Goal: Contribute content: Add original content to the website for others to see

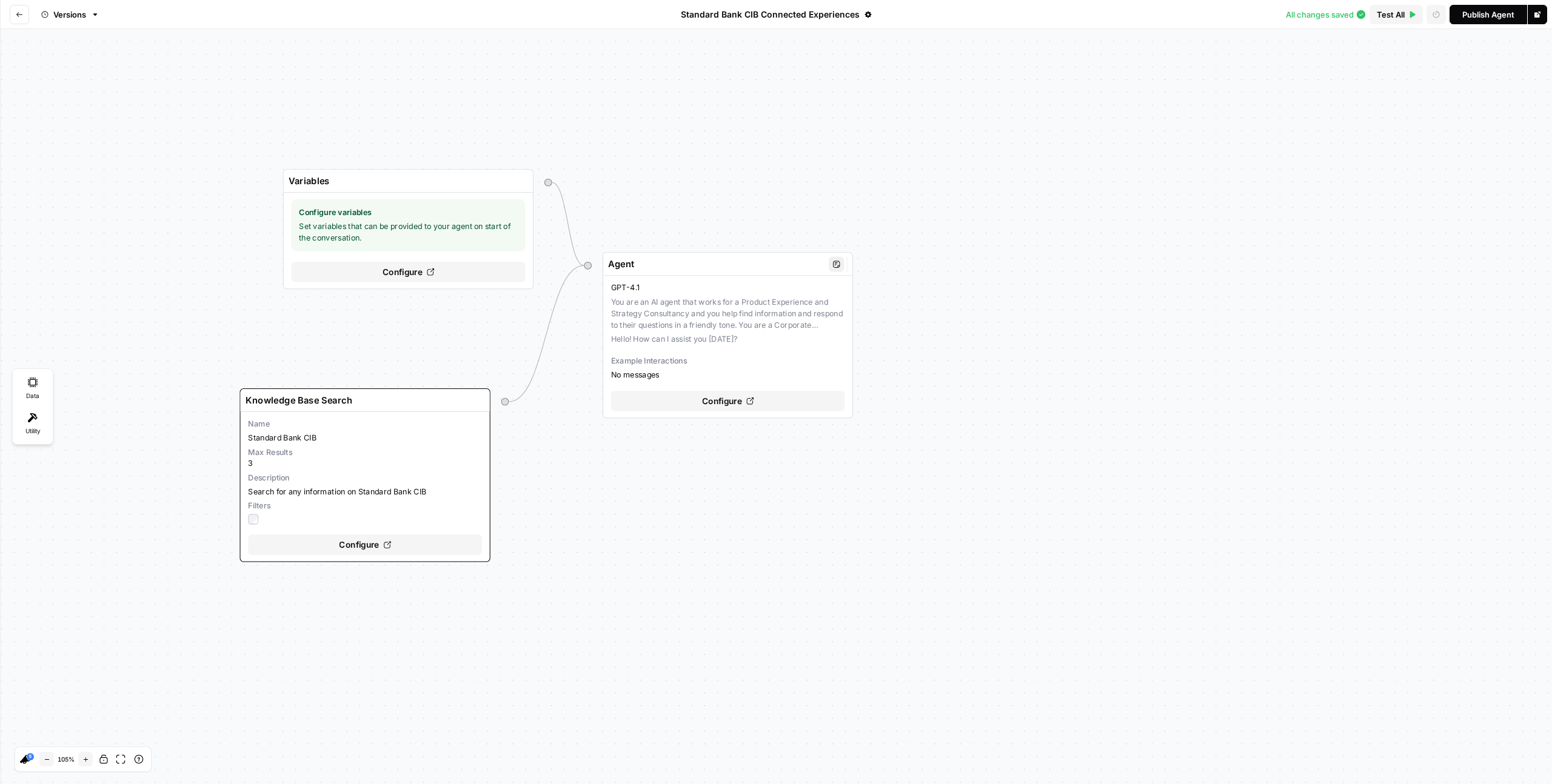
click at [737, 405] on span "Configure" at bounding box center [722, 400] width 40 height 12
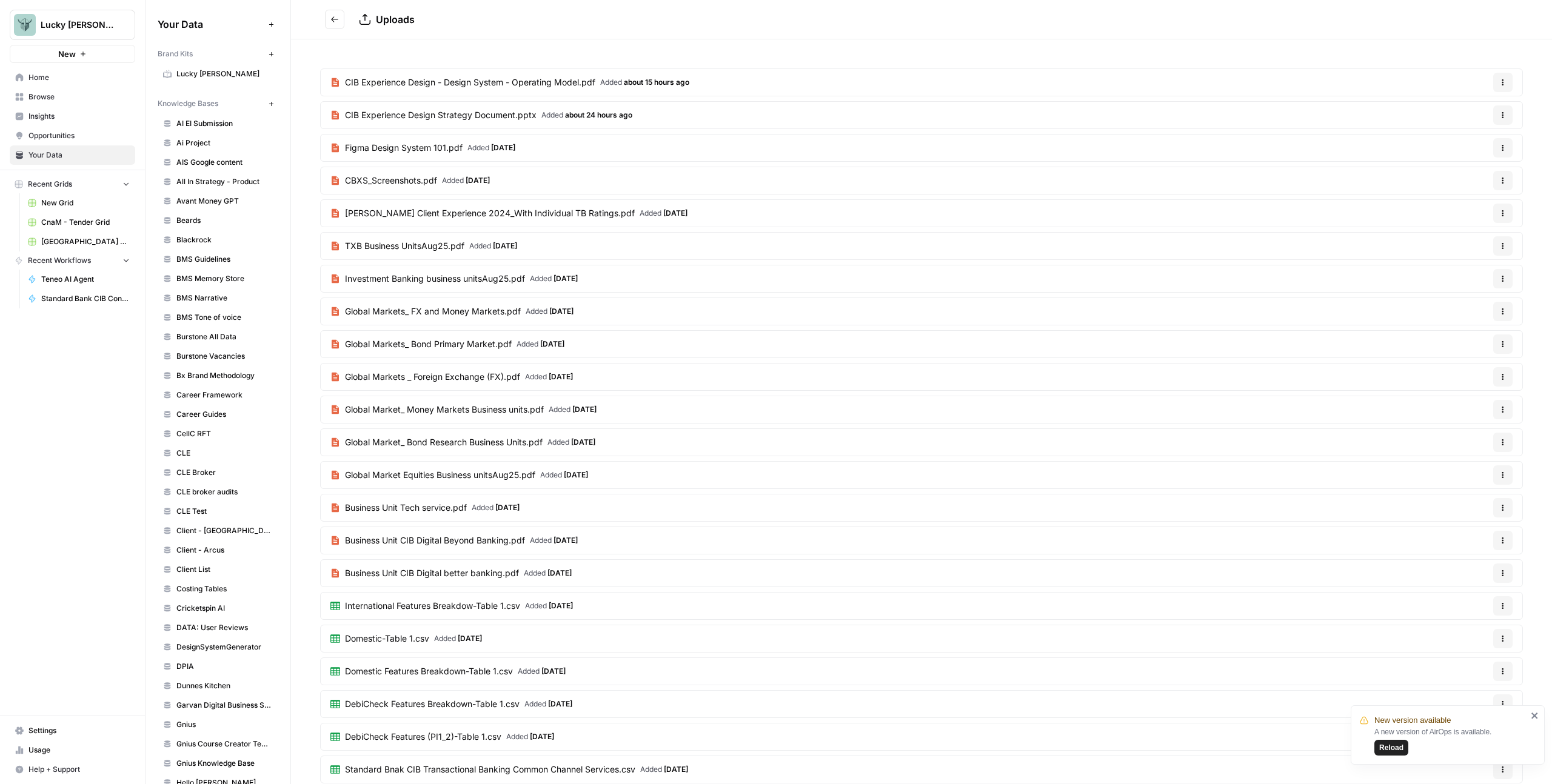
click at [339, 18] on button "Go back" at bounding box center [334, 19] width 19 height 19
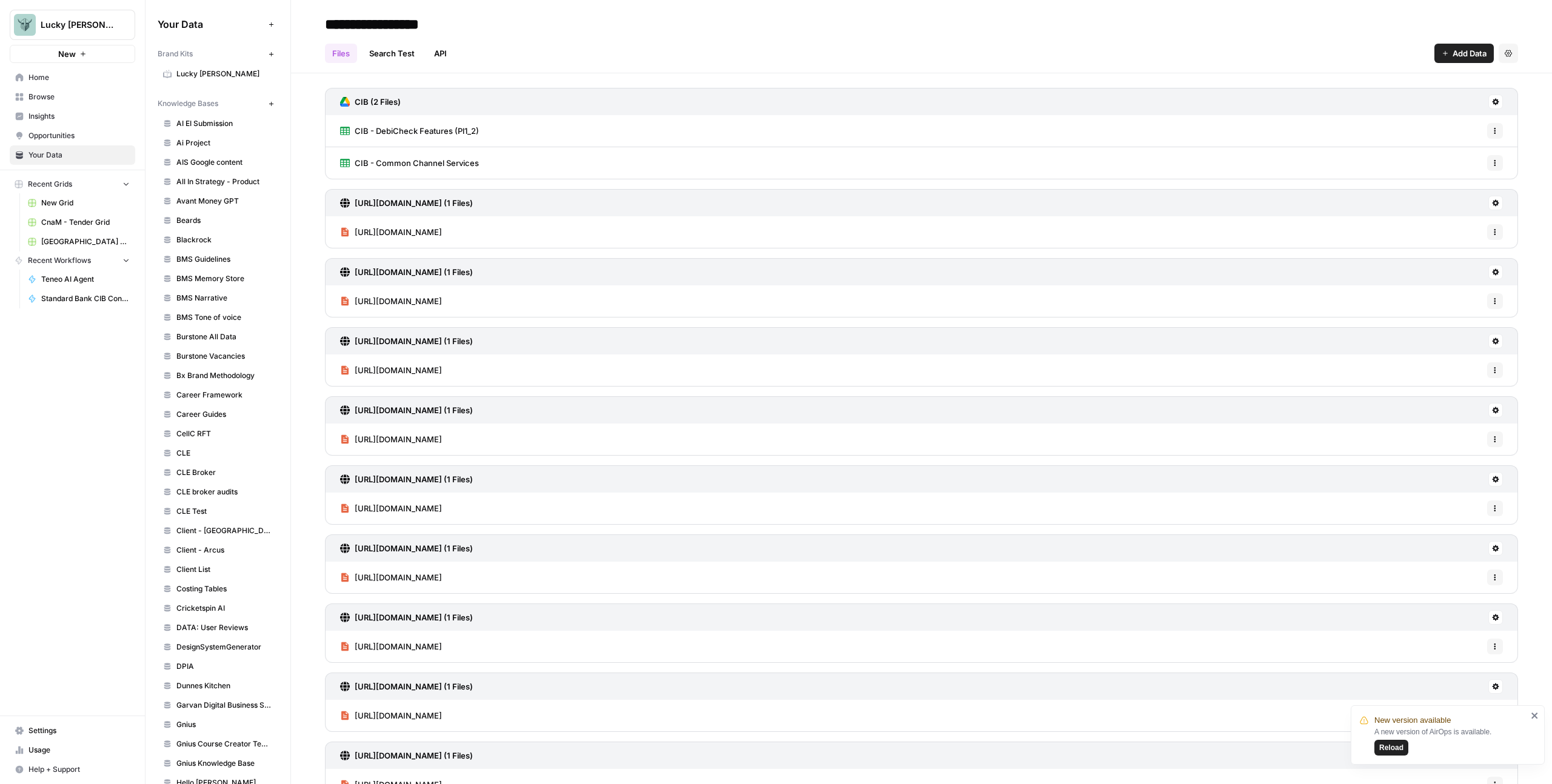
click at [1460, 54] on span "Add Data" at bounding box center [1469, 53] width 34 height 12
click at [1384, 86] on span "Upload Files" at bounding box center [1414, 82] width 111 height 12
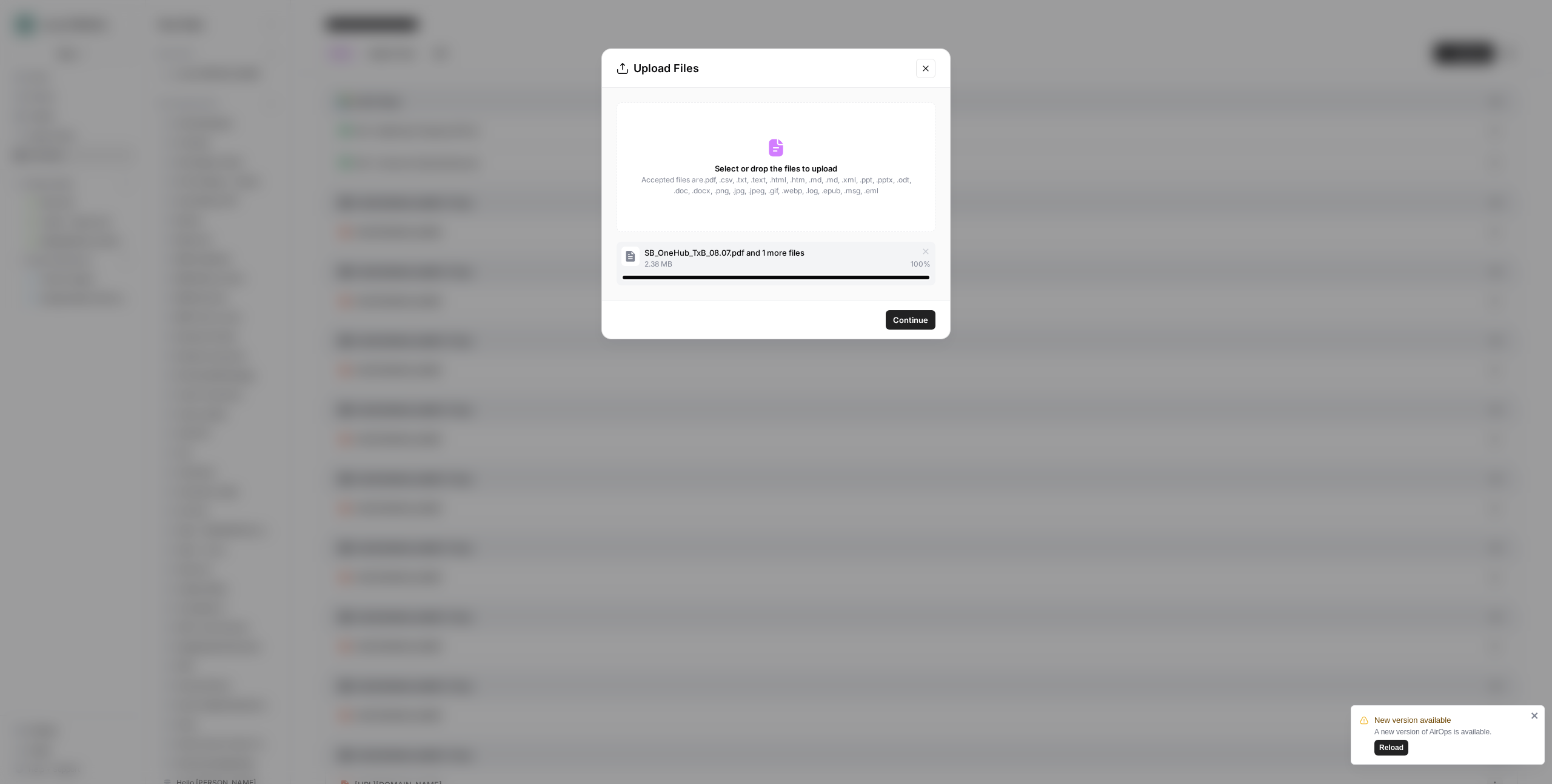
click at [915, 320] on span "Continue" at bounding box center [911, 319] width 35 height 12
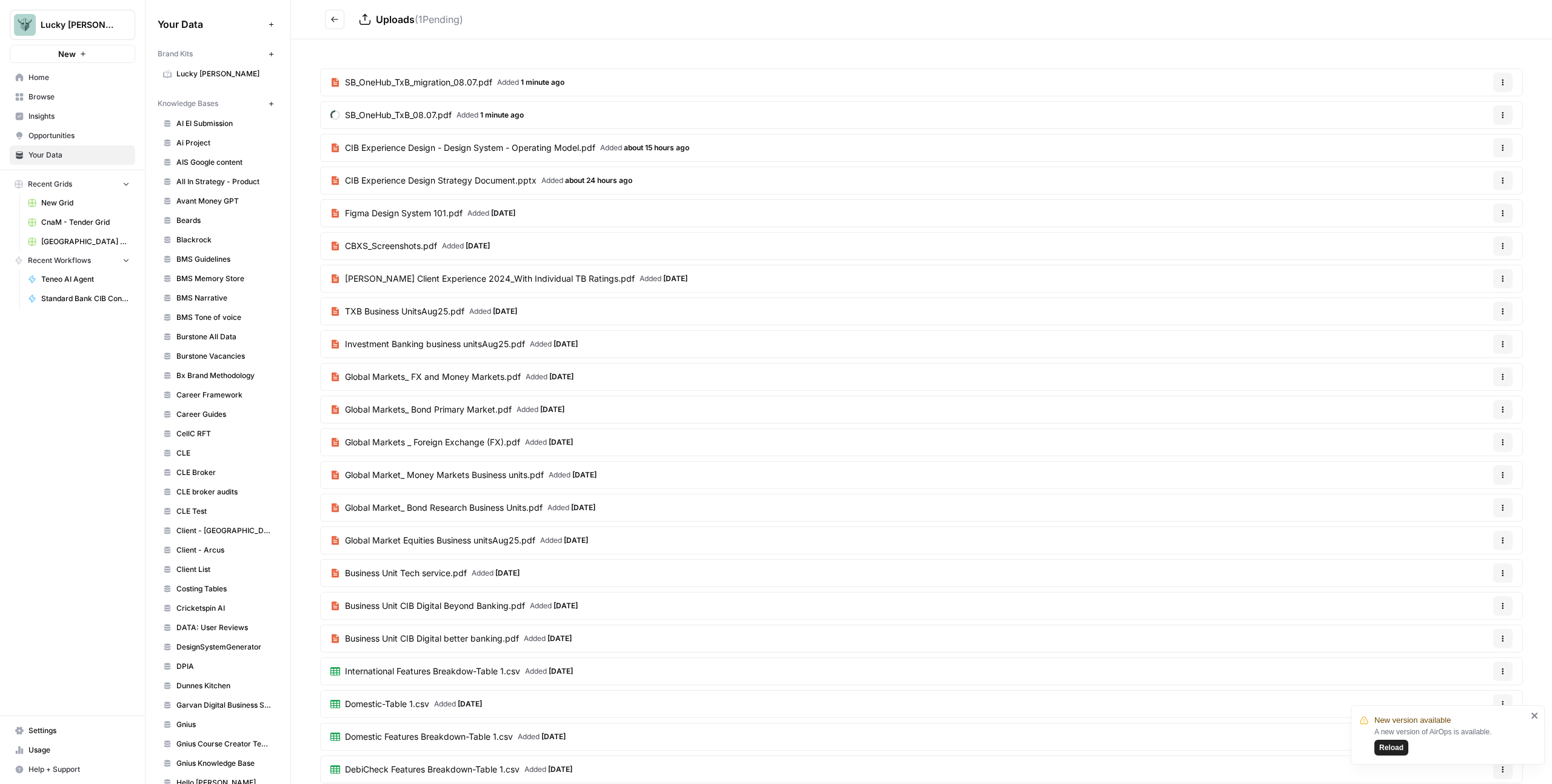
click at [329, 25] on button "Go back" at bounding box center [334, 19] width 19 height 19
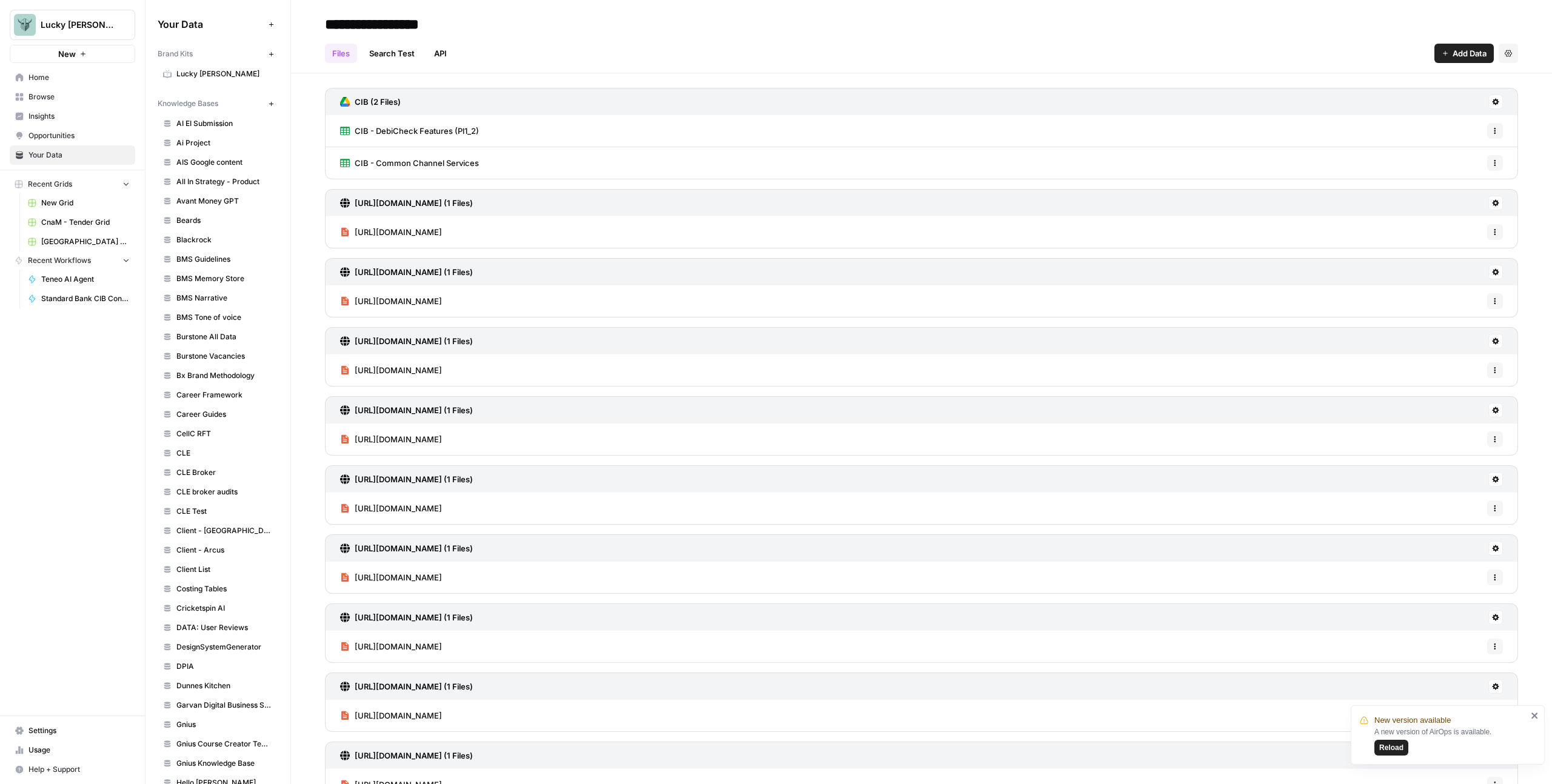
click at [1452, 49] on span "Add Data" at bounding box center [1469, 53] width 34 height 12
click at [1418, 82] on span "Upload Files" at bounding box center [1414, 82] width 111 height 12
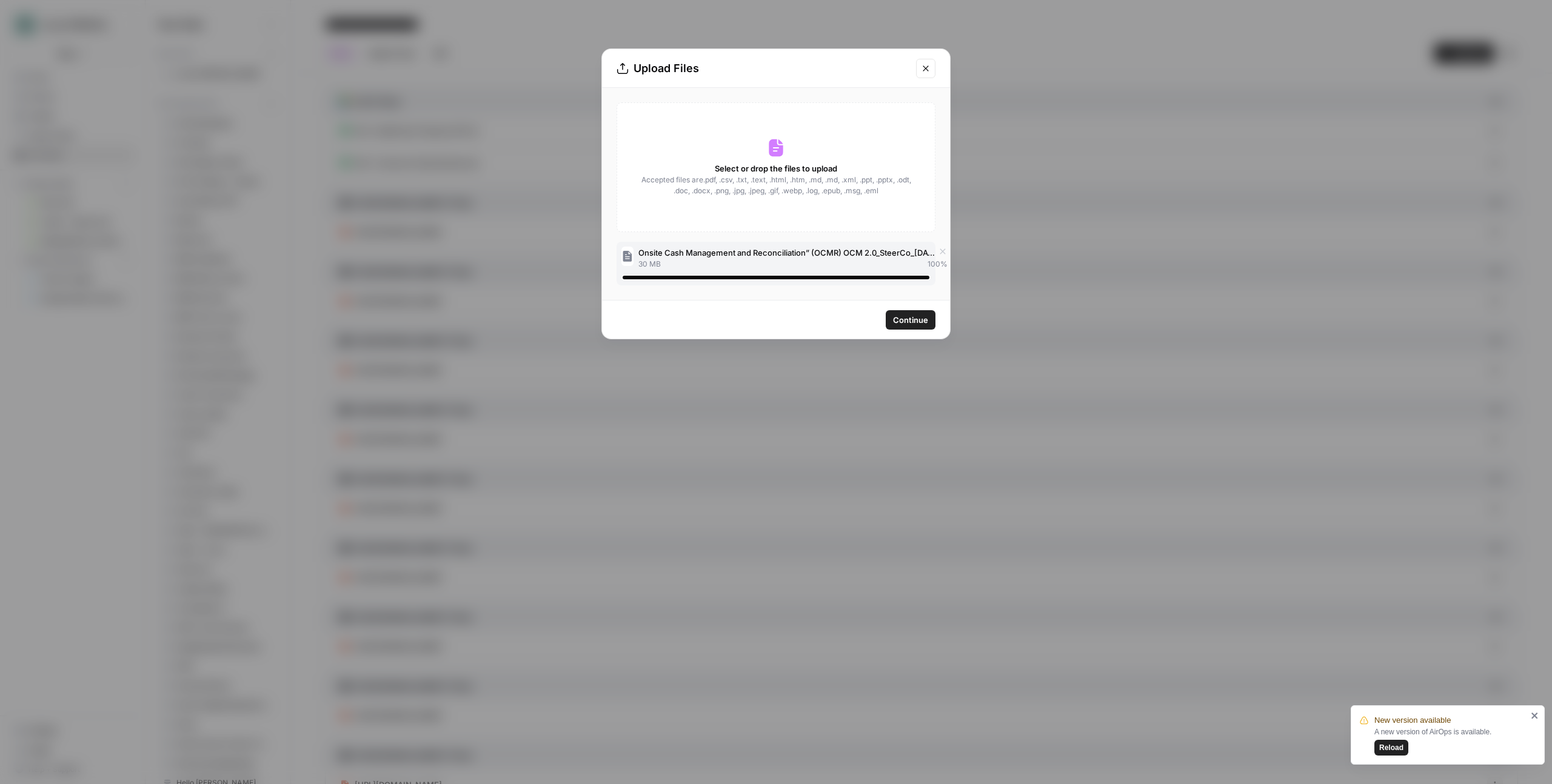
click at [917, 319] on span "Continue" at bounding box center [911, 319] width 35 height 12
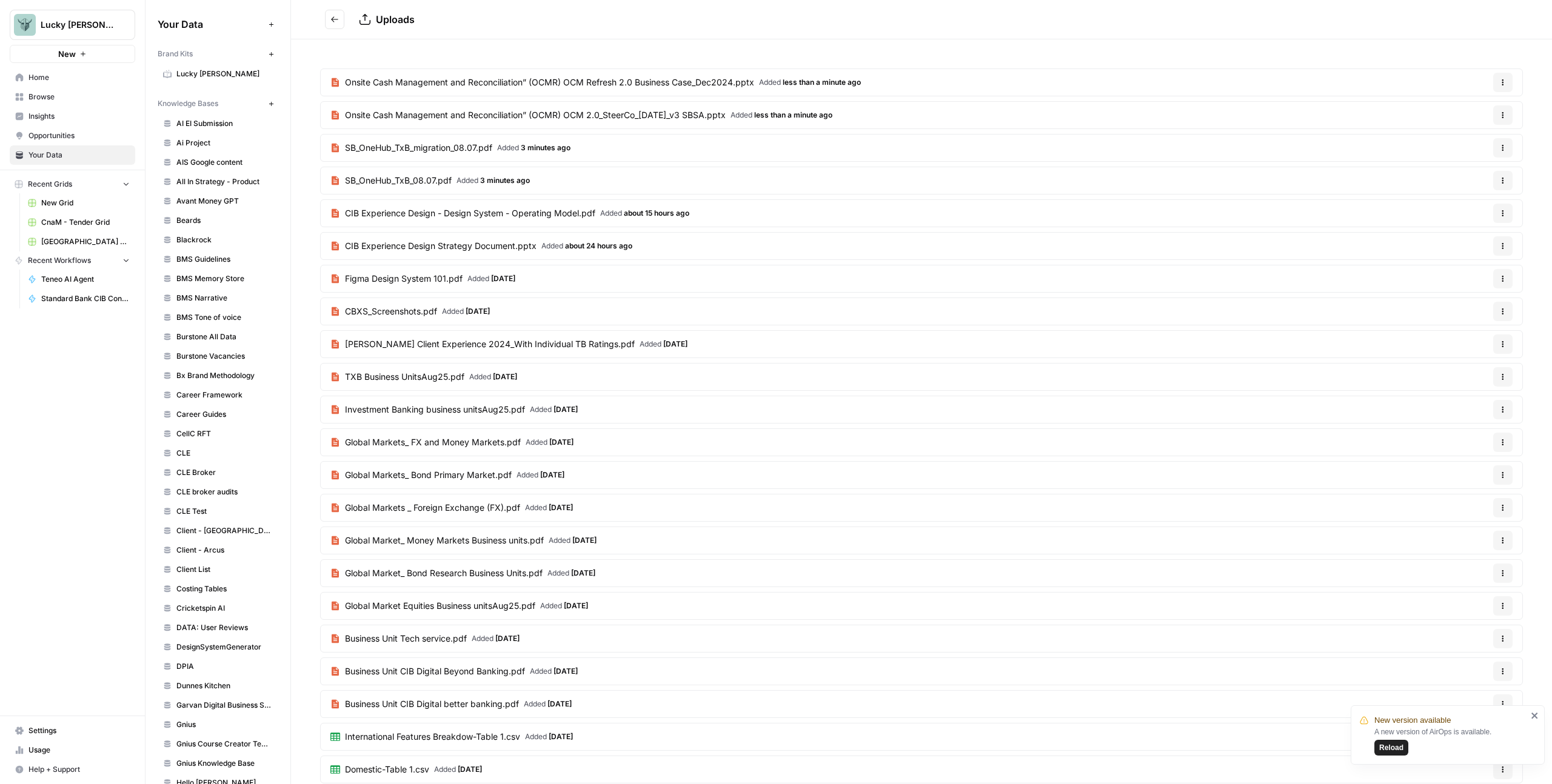
click at [341, 12] on button "Go back" at bounding box center [334, 19] width 19 height 19
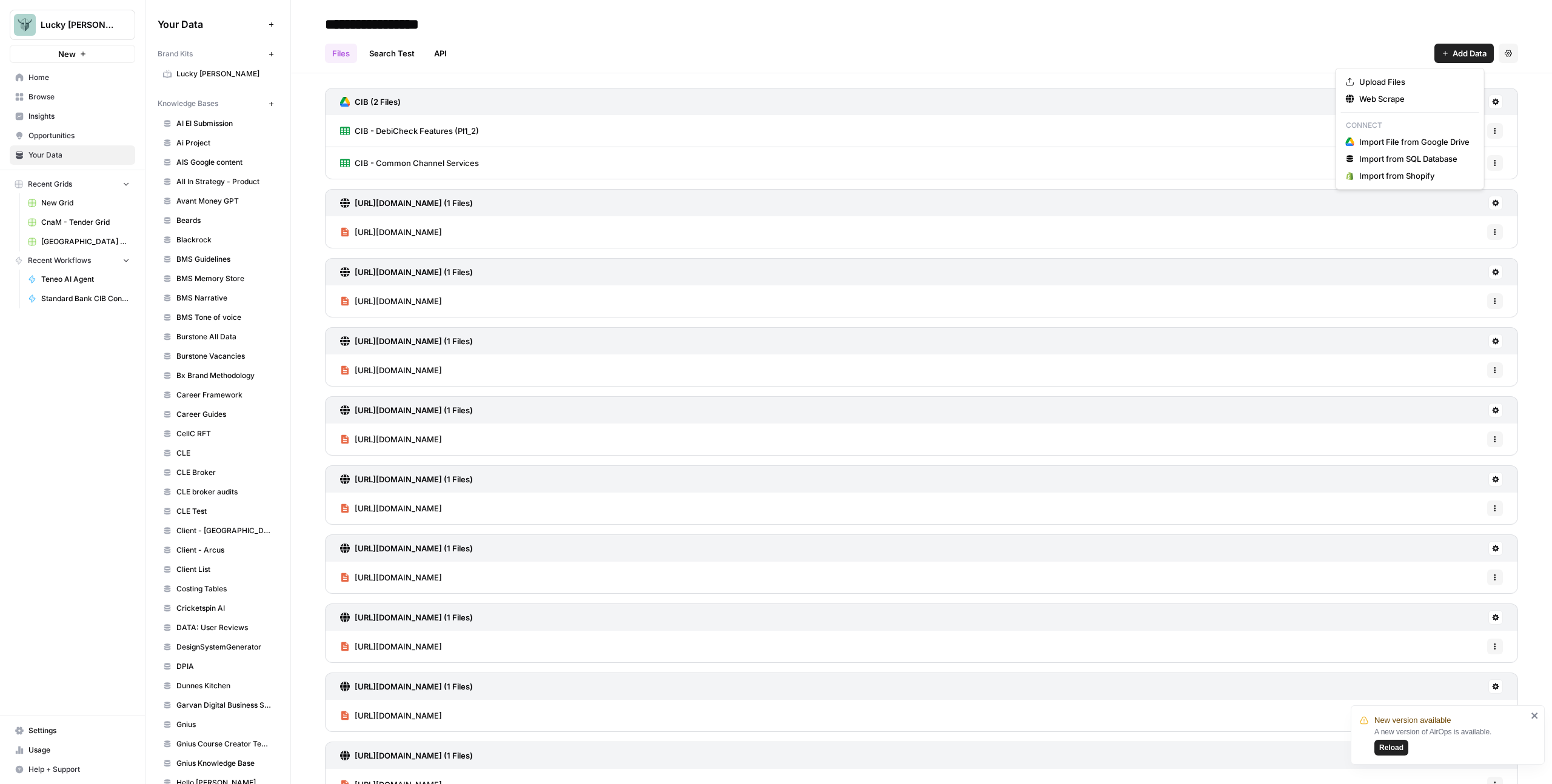
click at [1456, 51] on span "Add Data" at bounding box center [1469, 53] width 34 height 12
click at [1427, 81] on span "Upload Files" at bounding box center [1414, 82] width 111 height 12
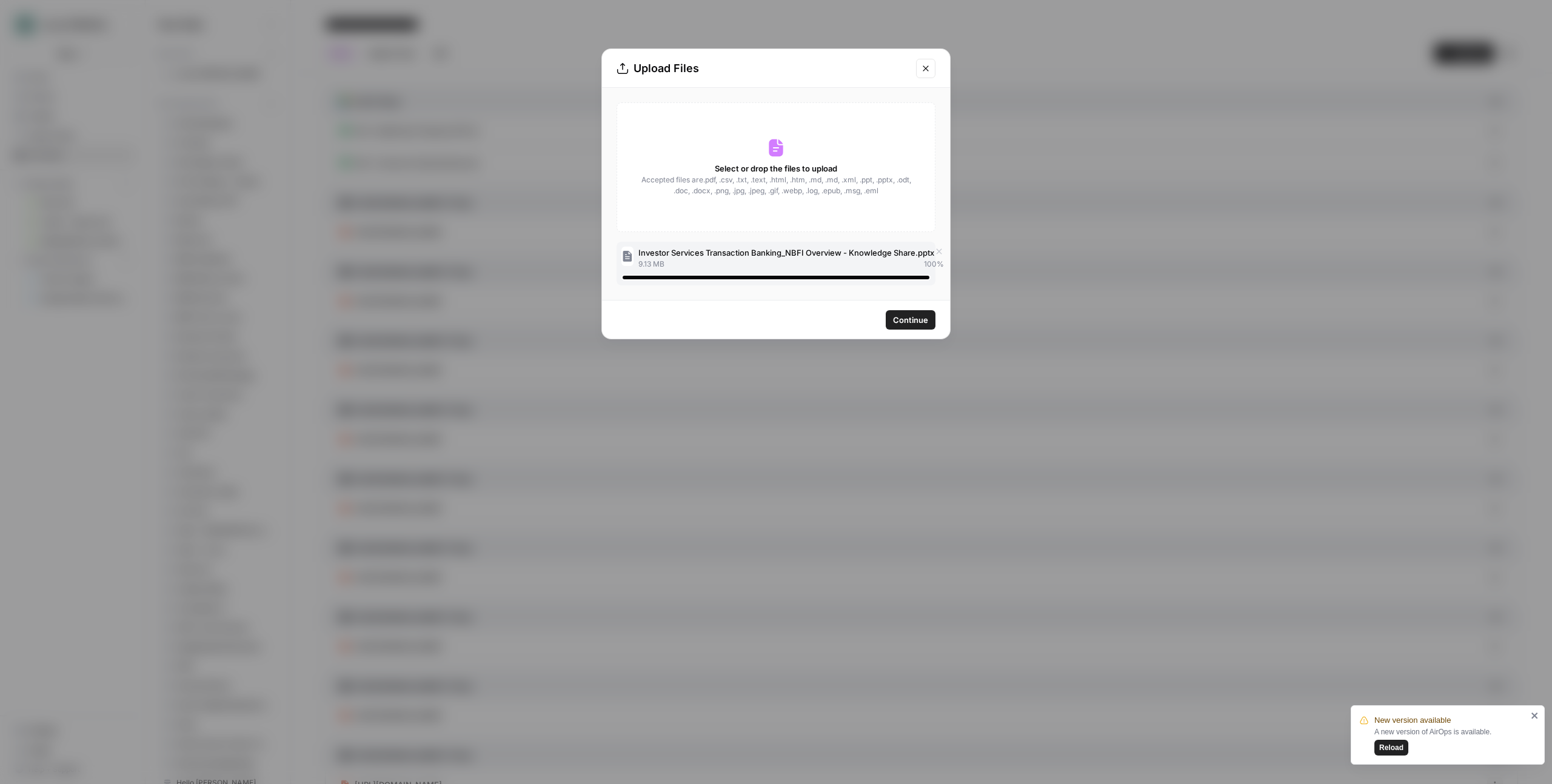
click at [908, 326] on button "Continue" at bounding box center [911, 319] width 50 height 19
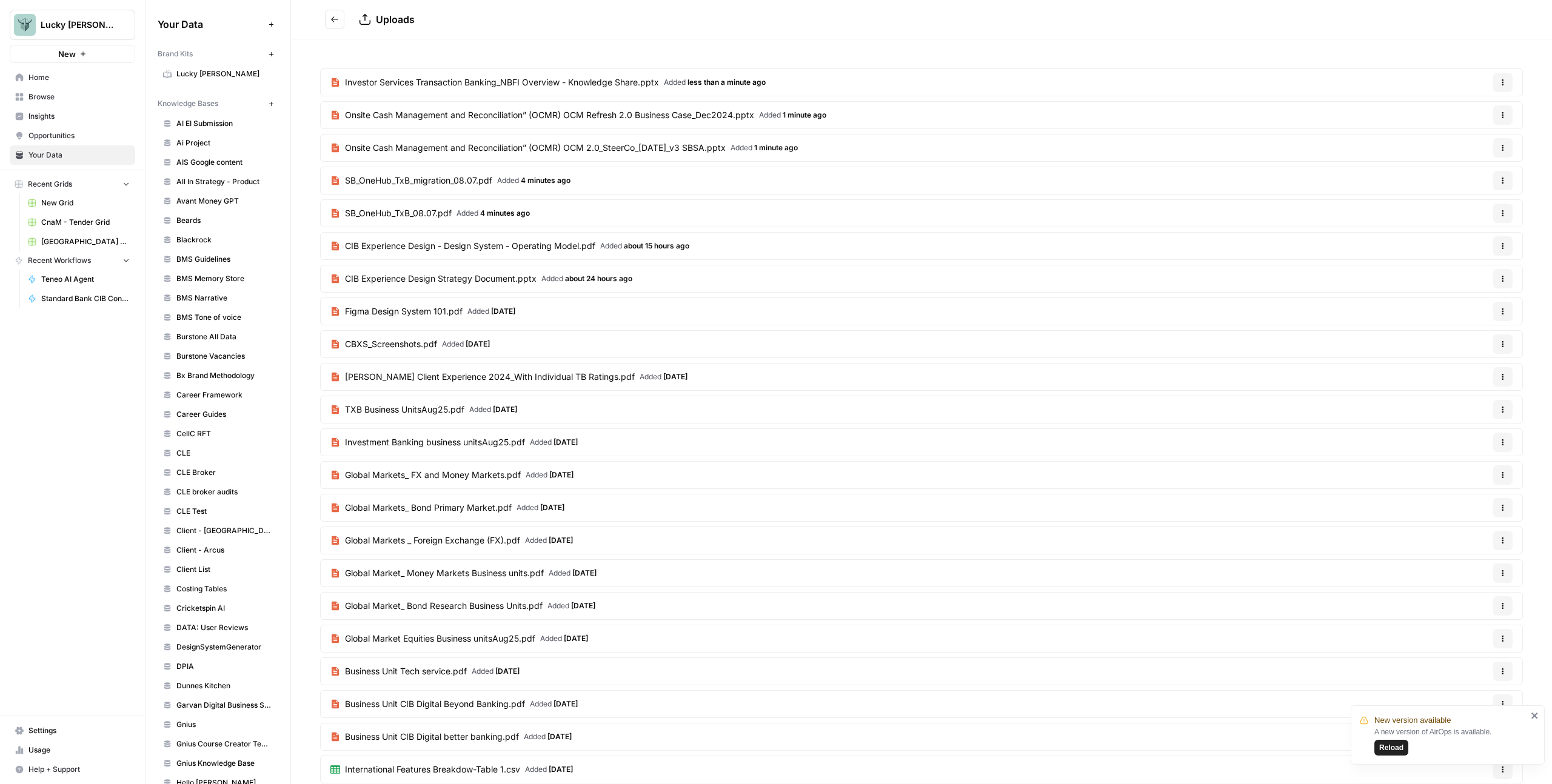
click at [328, 21] on button "Go back" at bounding box center [334, 19] width 19 height 19
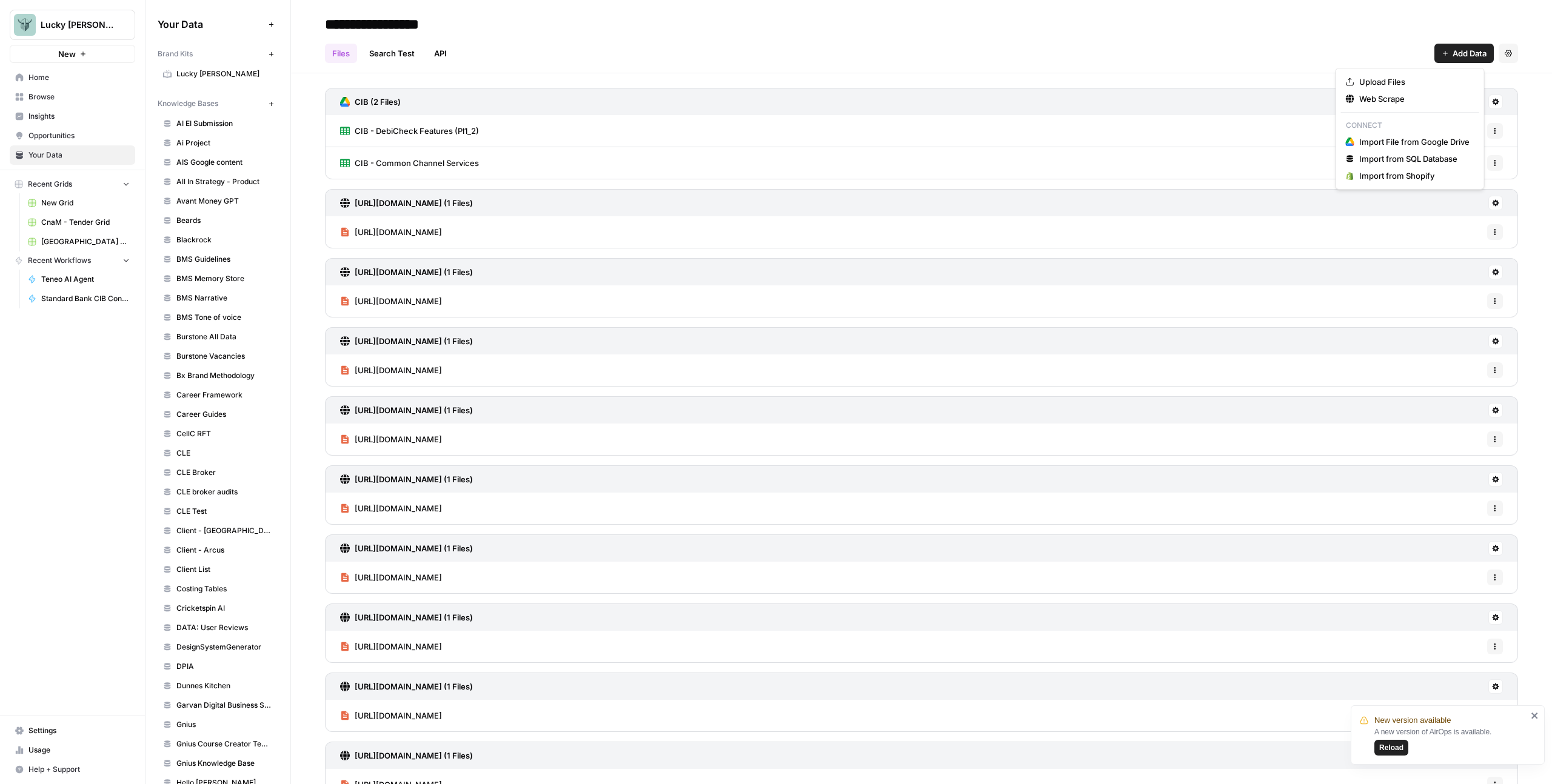
click at [1461, 50] on span "Add Data" at bounding box center [1469, 53] width 34 height 12
click at [1395, 80] on span "Upload Files" at bounding box center [1414, 82] width 111 height 12
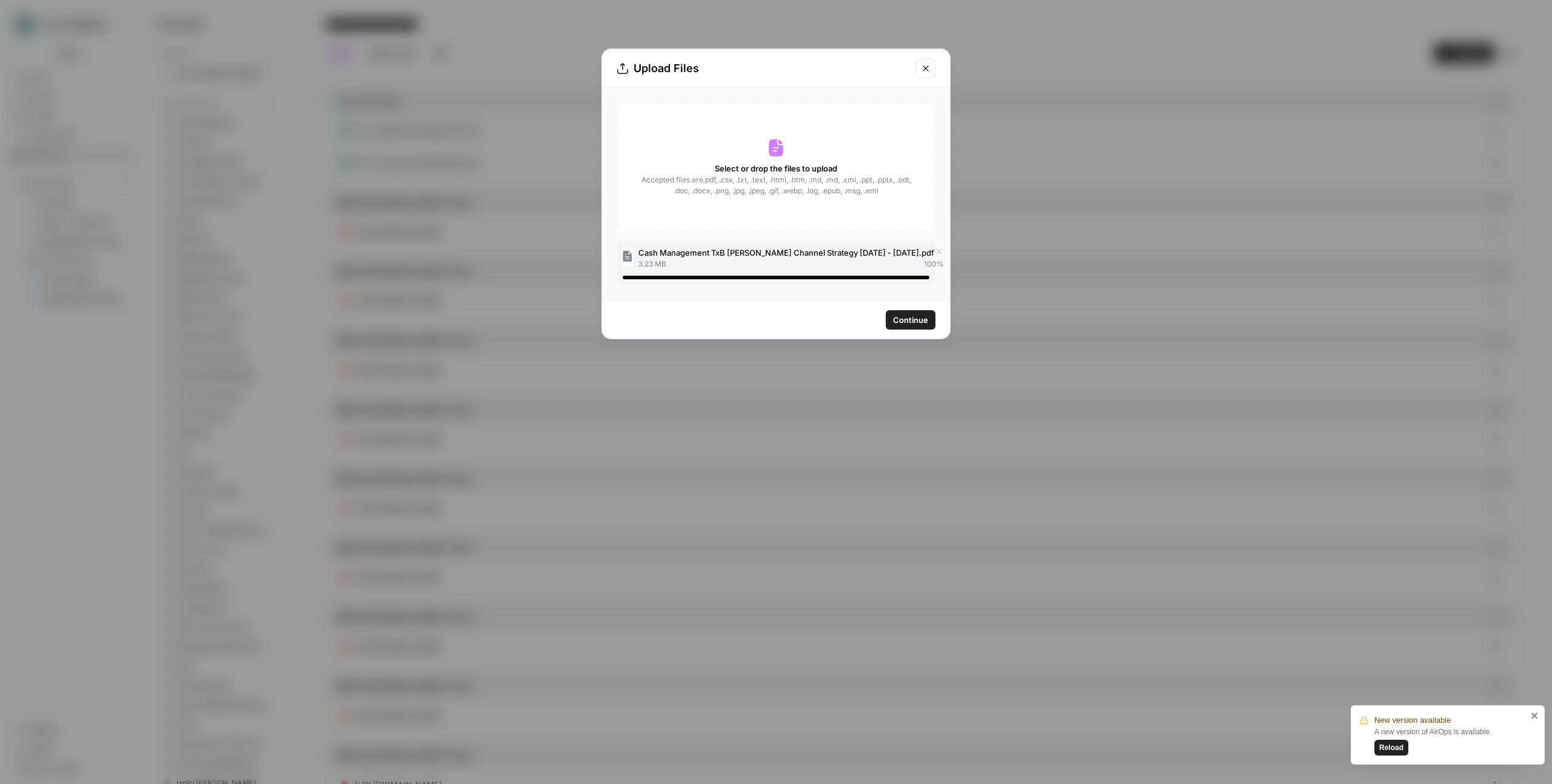
click at [912, 319] on span "Continue" at bounding box center [911, 319] width 35 height 12
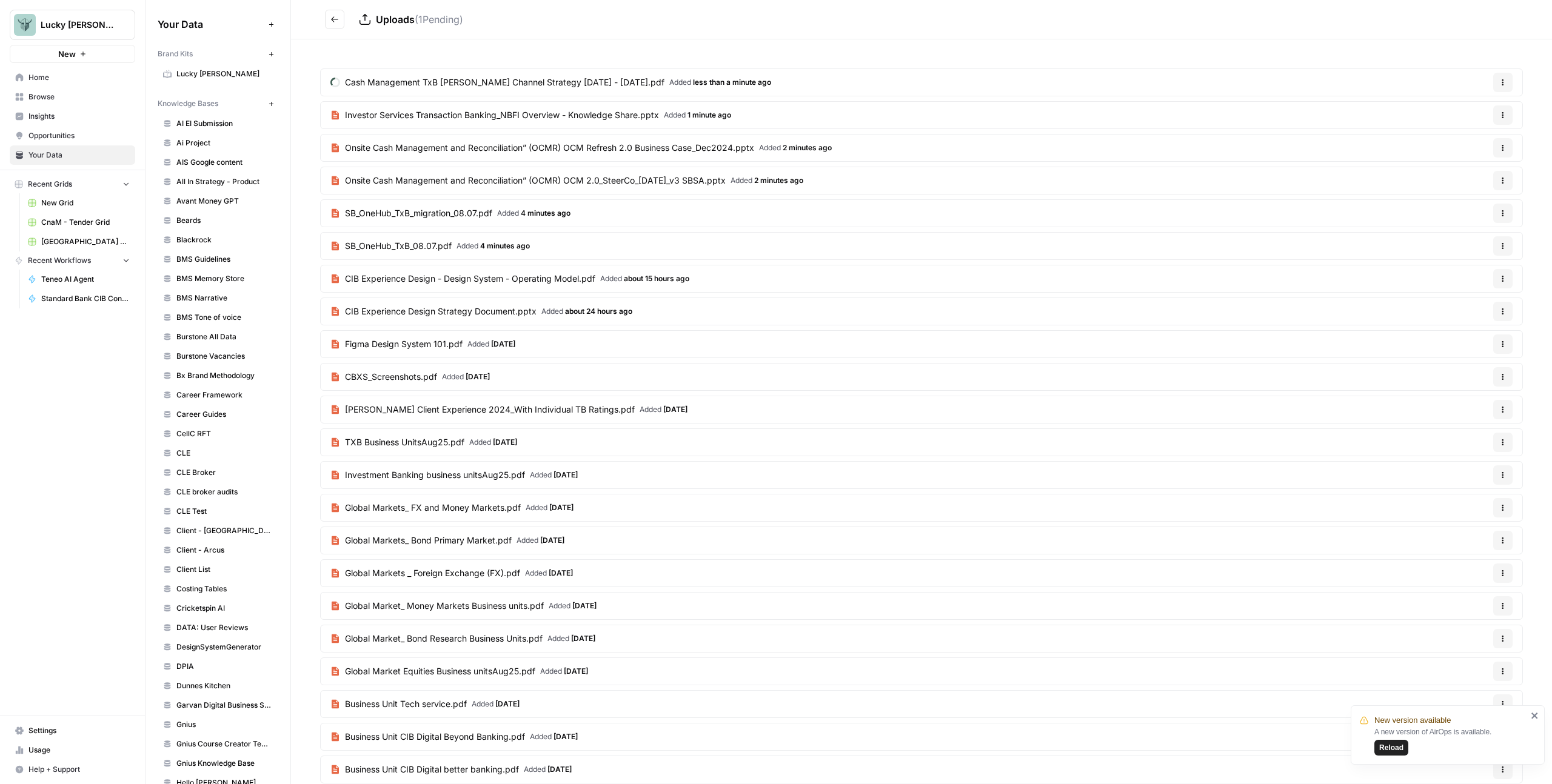
click at [336, 22] on icon "Go back" at bounding box center [334, 19] width 8 height 8
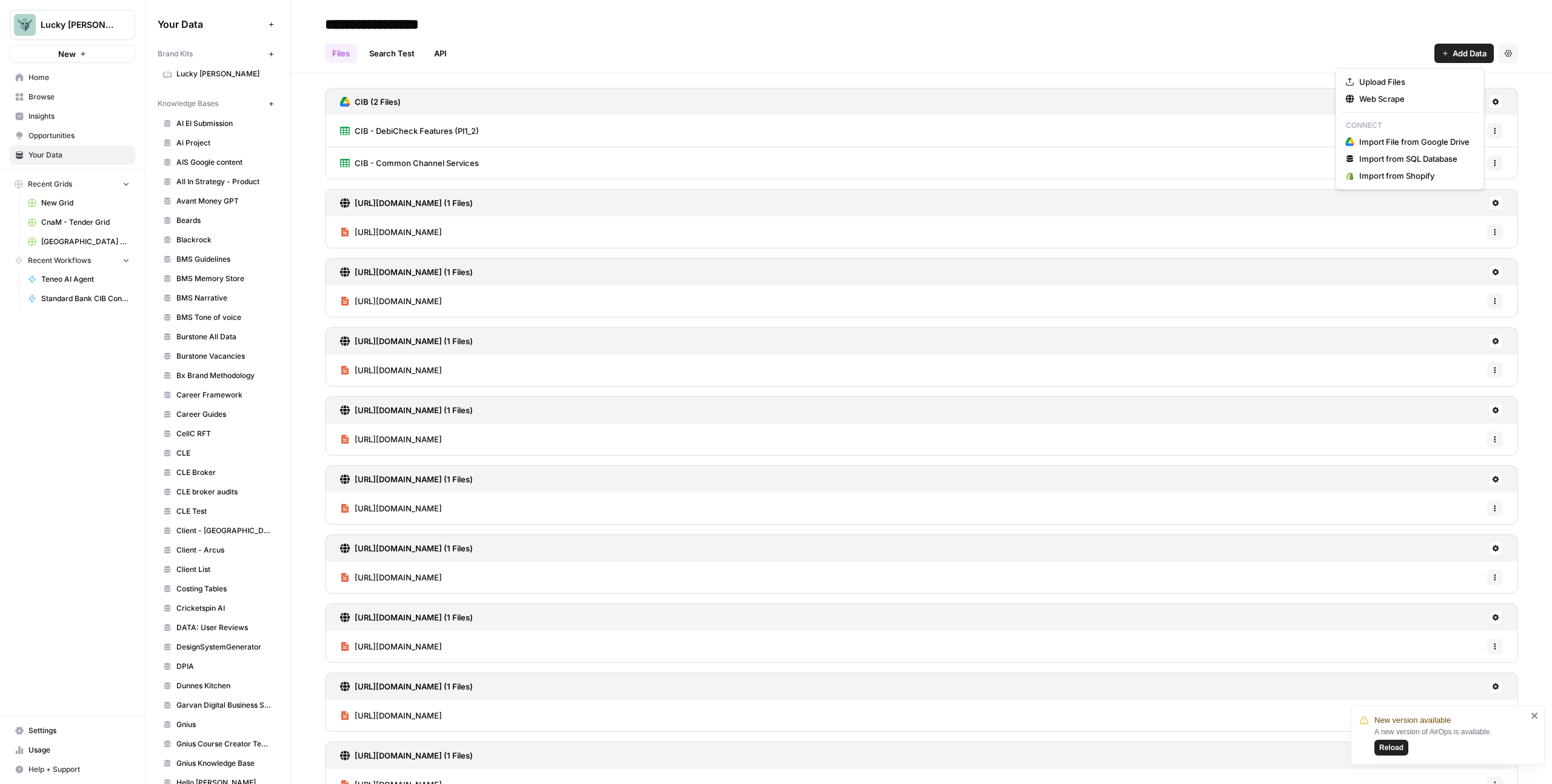
click at [1478, 53] on button "Add Data" at bounding box center [1464, 53] width 59 height 19
click at [1393, 79] on span "Upload Files" at bounding box center [1414, 82] width 111 height 12
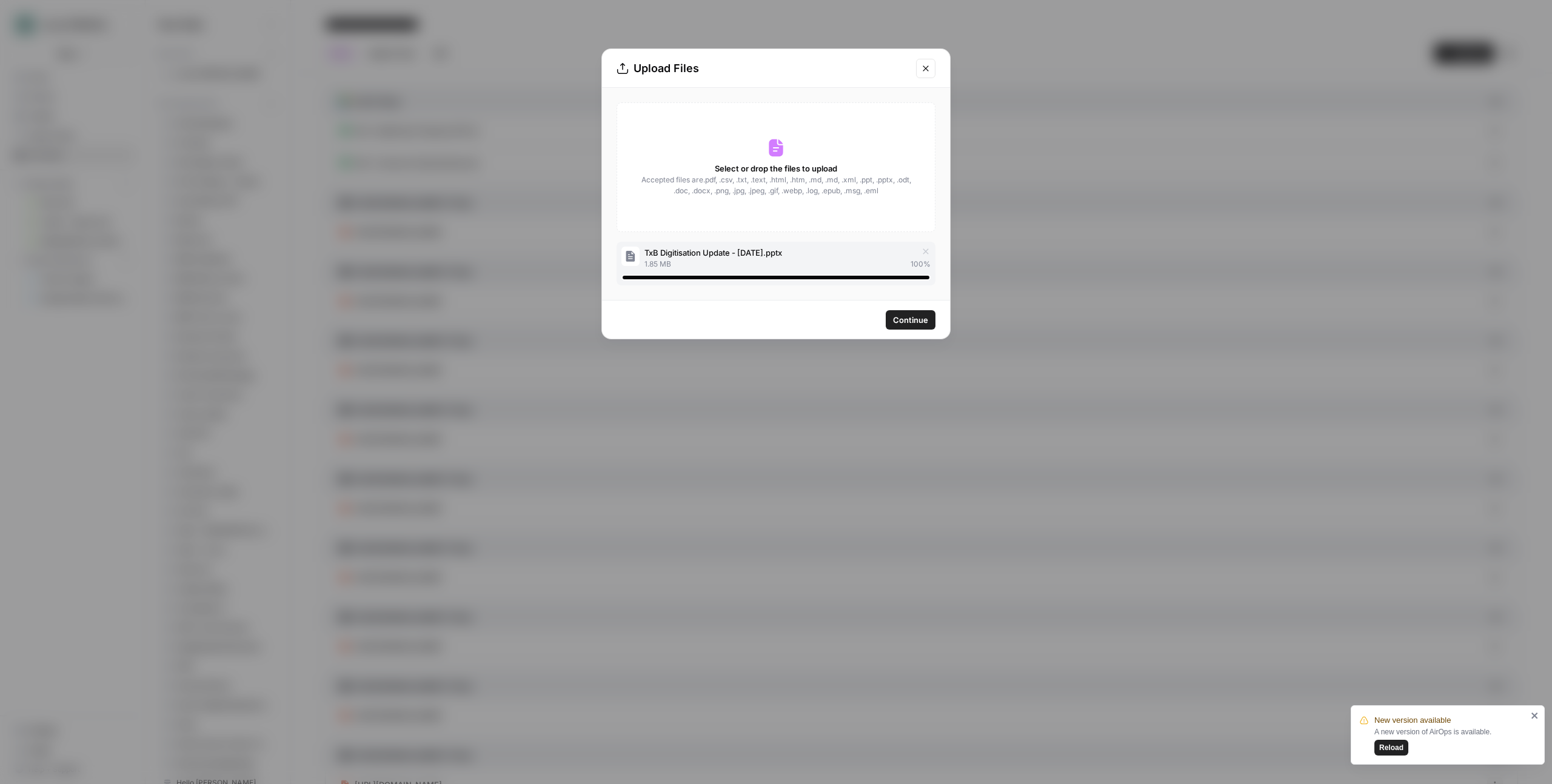
click at [911, 320] on span "Continue" at bounding box center [911, 319] width 35 height 12
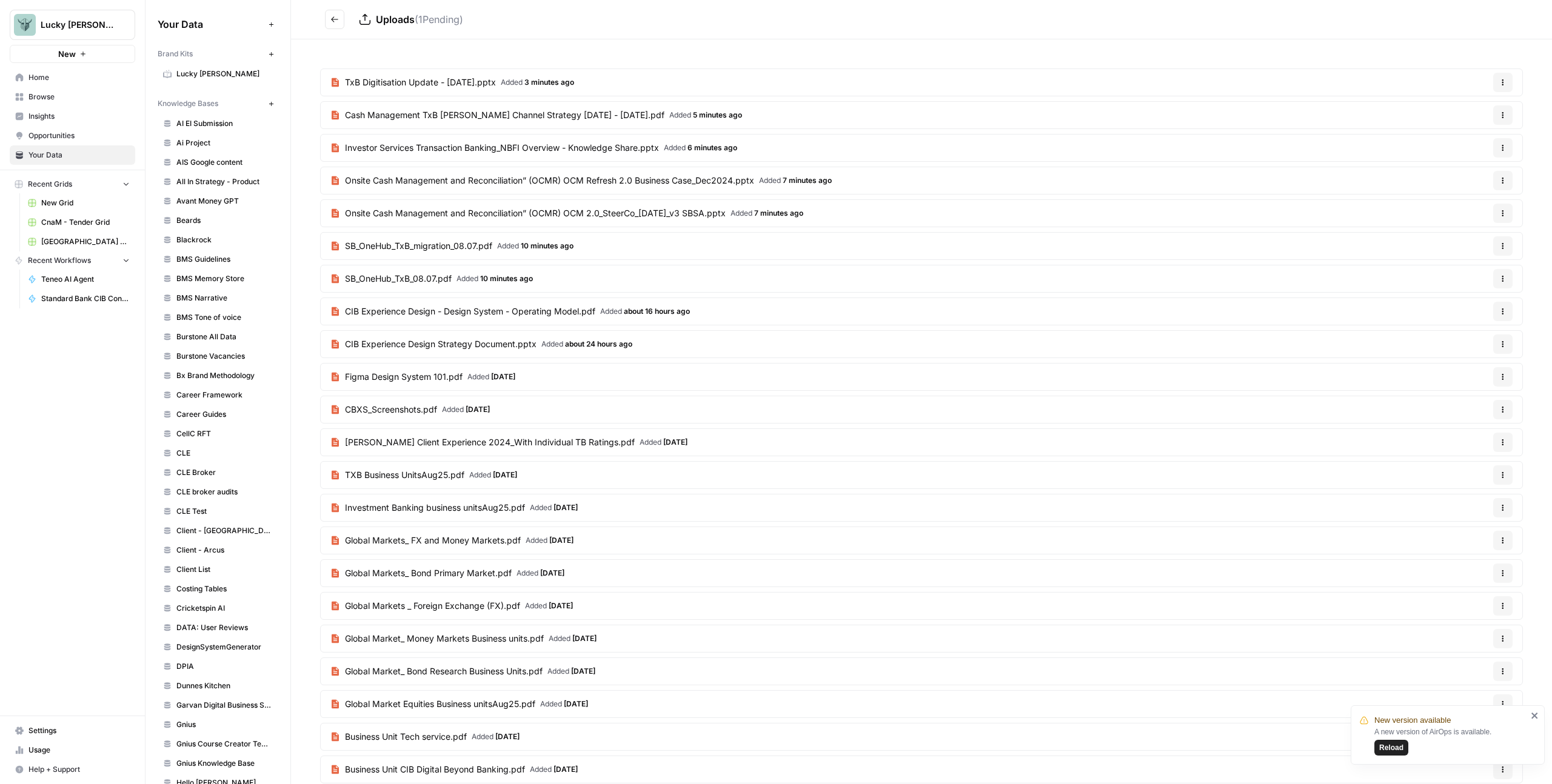
click at [326, 15] on button "Go back" at bounding box center [334, 19] width 19 height 19
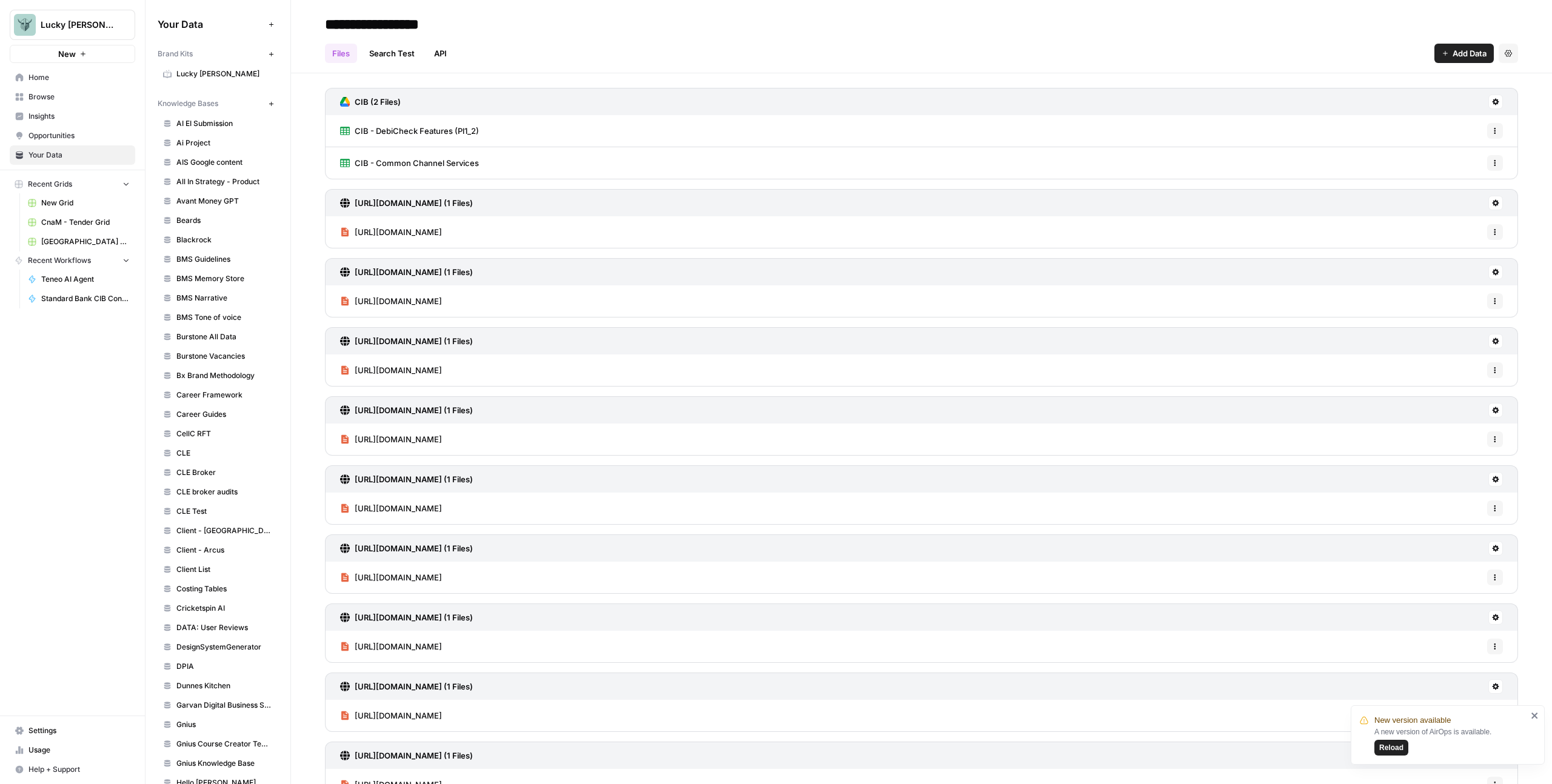
click at [1461, 56] on span "Add Data" at bounding box center [1469, 53] width 34 height 12
click at [1417, 83] on span "Upload Files" at bounding box center [1414, 82] width 111 height 12
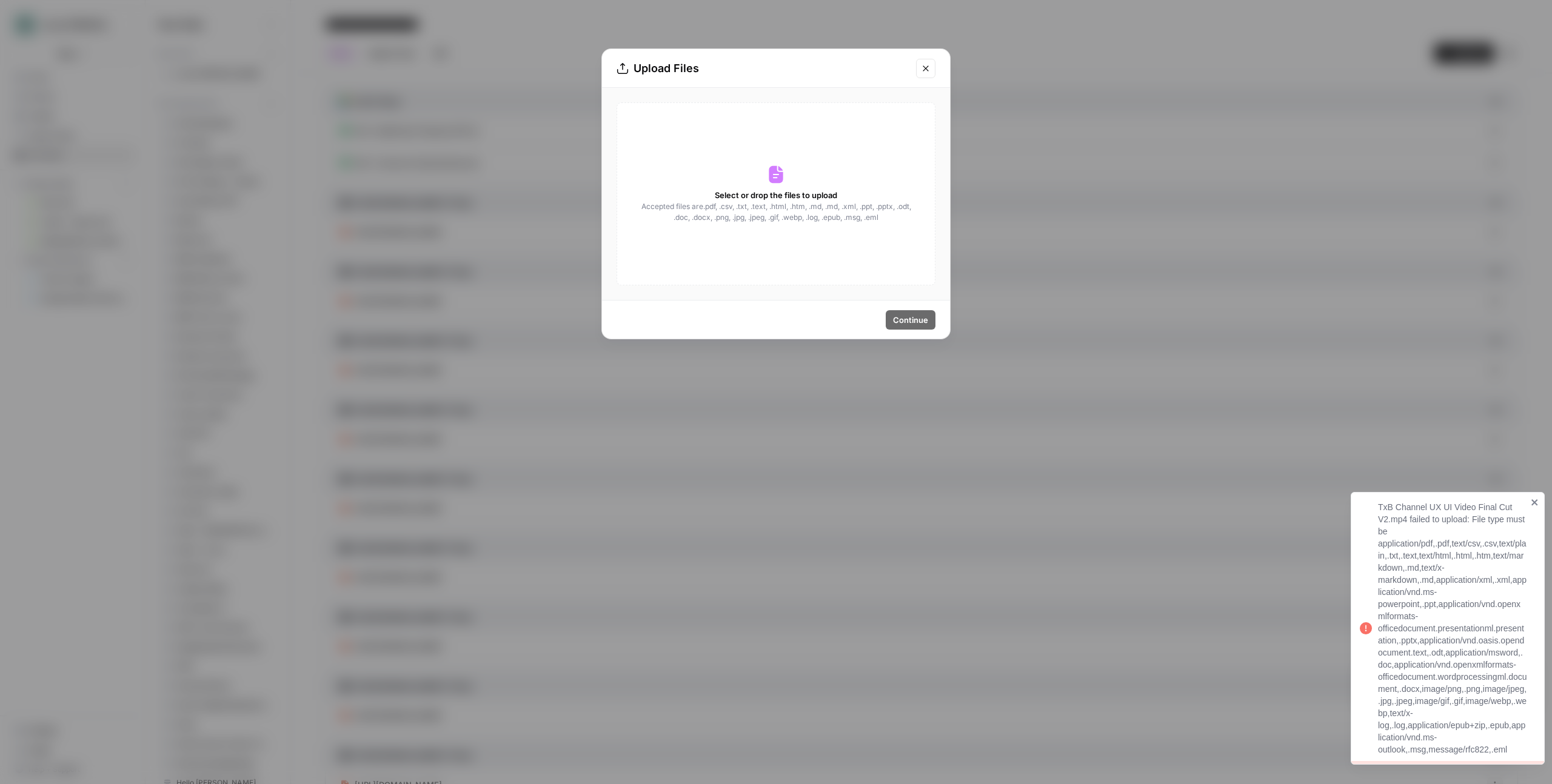
click at [925, 64] on icon "Close modal" at bounding box center [925, 68] width 10 height 10
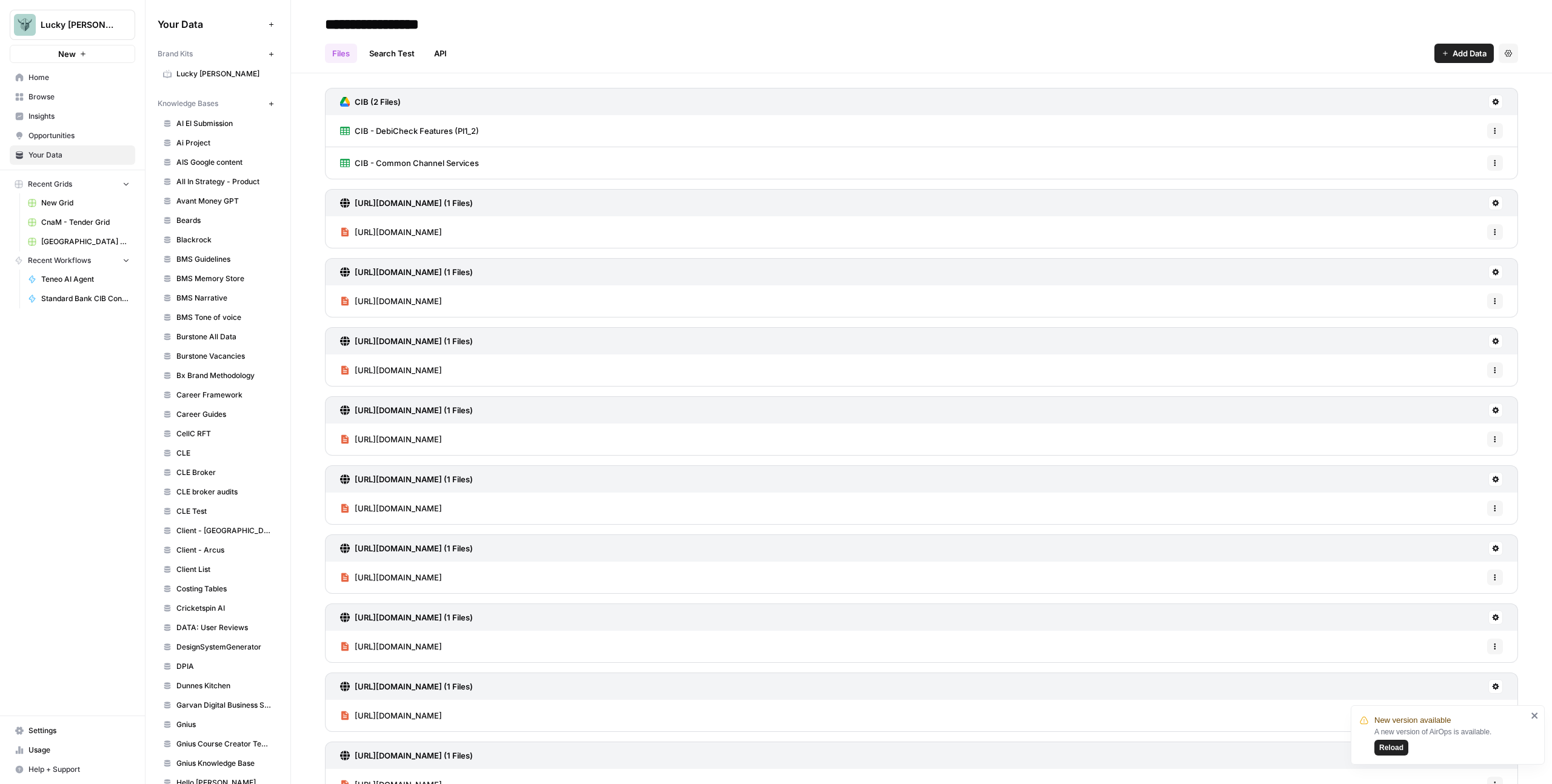
click at [1535, 716] on icon "close" at bounding box center [1534, 716] width 6 height 6
click at [1451, 59] on button "Add Data" at bounding box center [1464, 53] width 59 height 19
click at [1416, 83] on span "Upload Files" at bounding box center [1414, 82] width 111 height 12
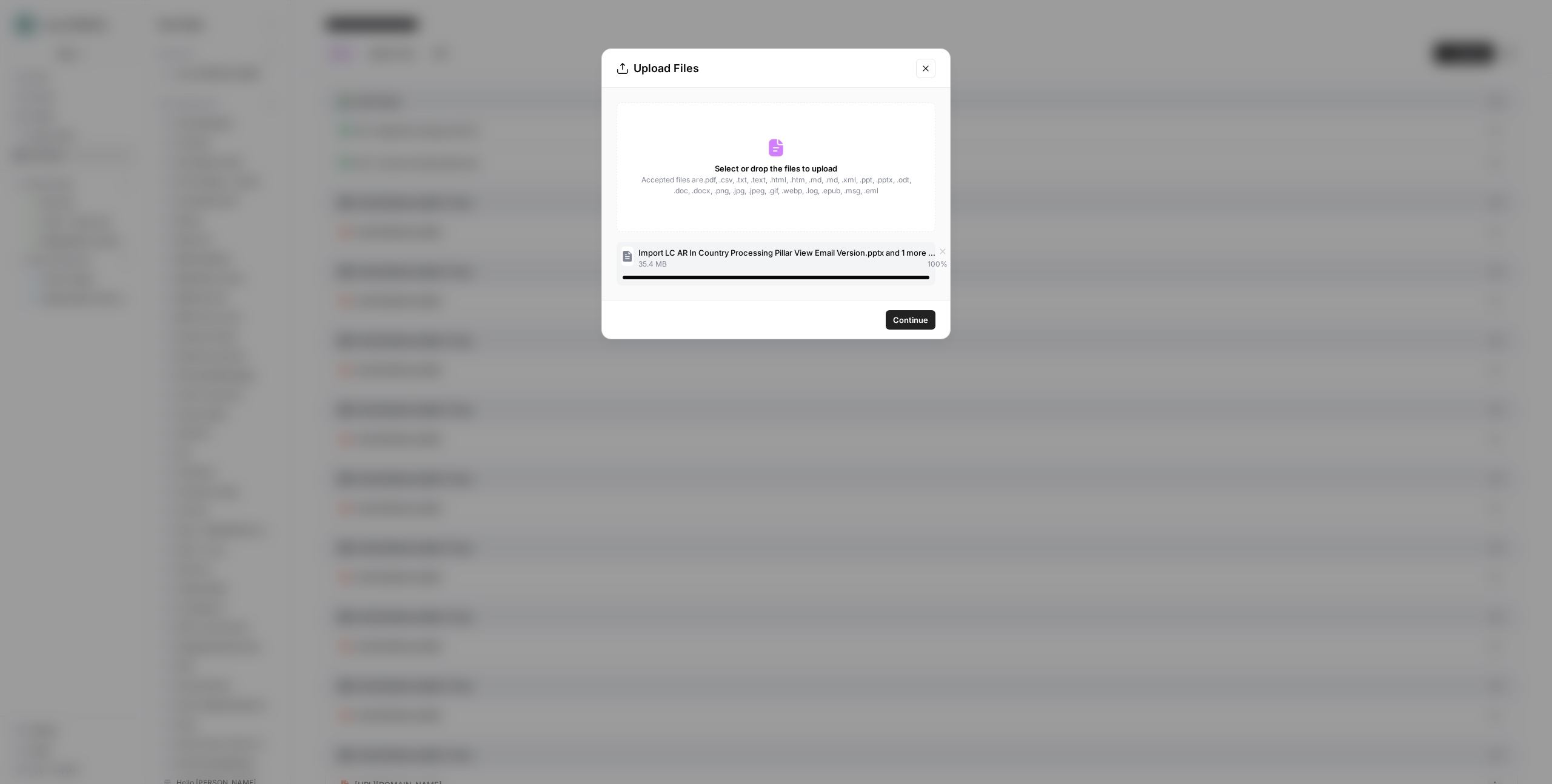
click at [916, 320] on span "Continue" at bounding box center [911, 319] width 35 height 12
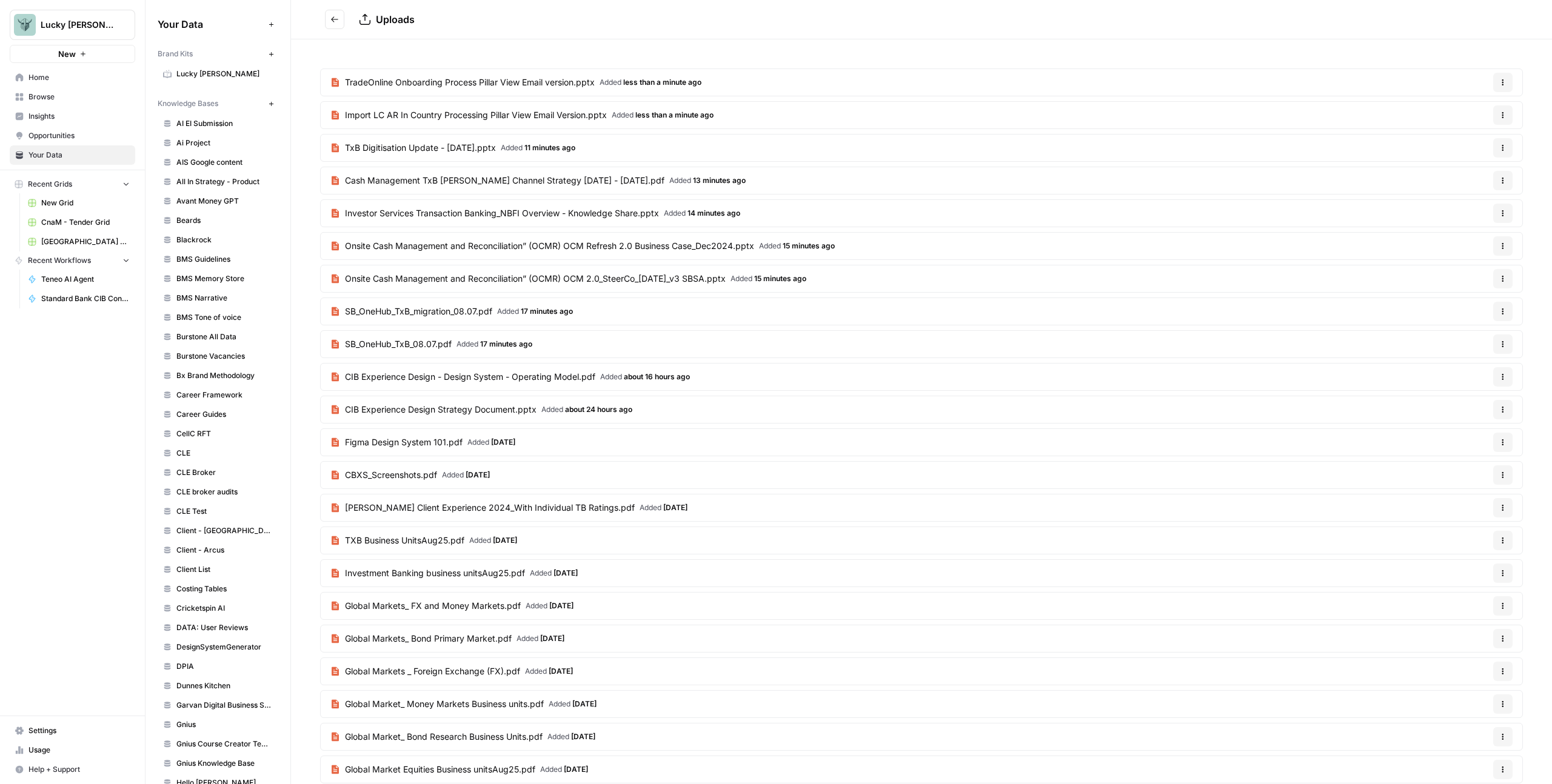
click at [334, 17] on icon "Go back" at bounding box center [334, 19] width 8 height 8
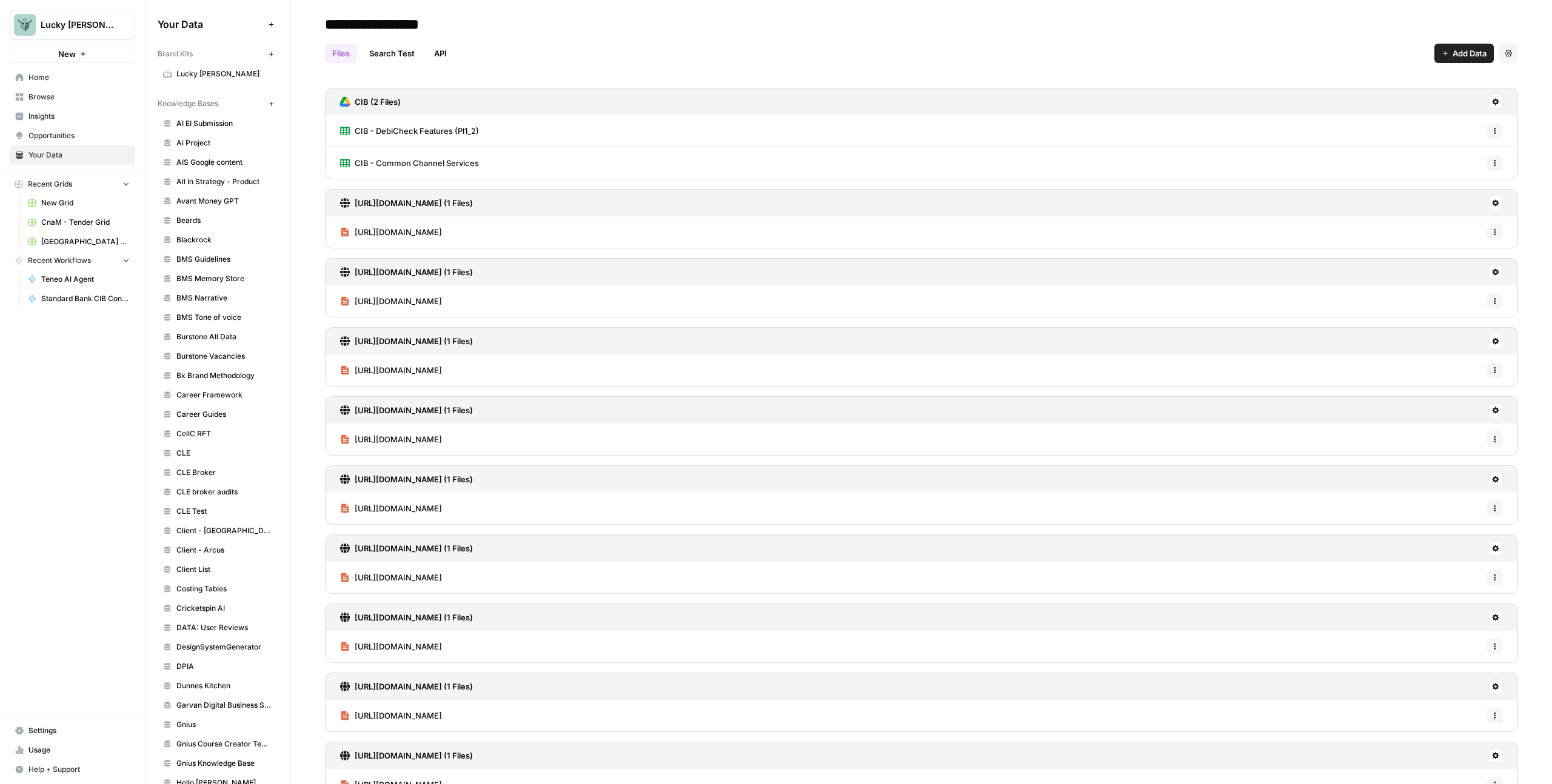
click at [1452, 50] on span "Add Data" at bounding box center [1469, 53] width 34 height 12
click at [1393, 78] on span "Upload Files" at bounding box center [1414, 82] width 111 height 12
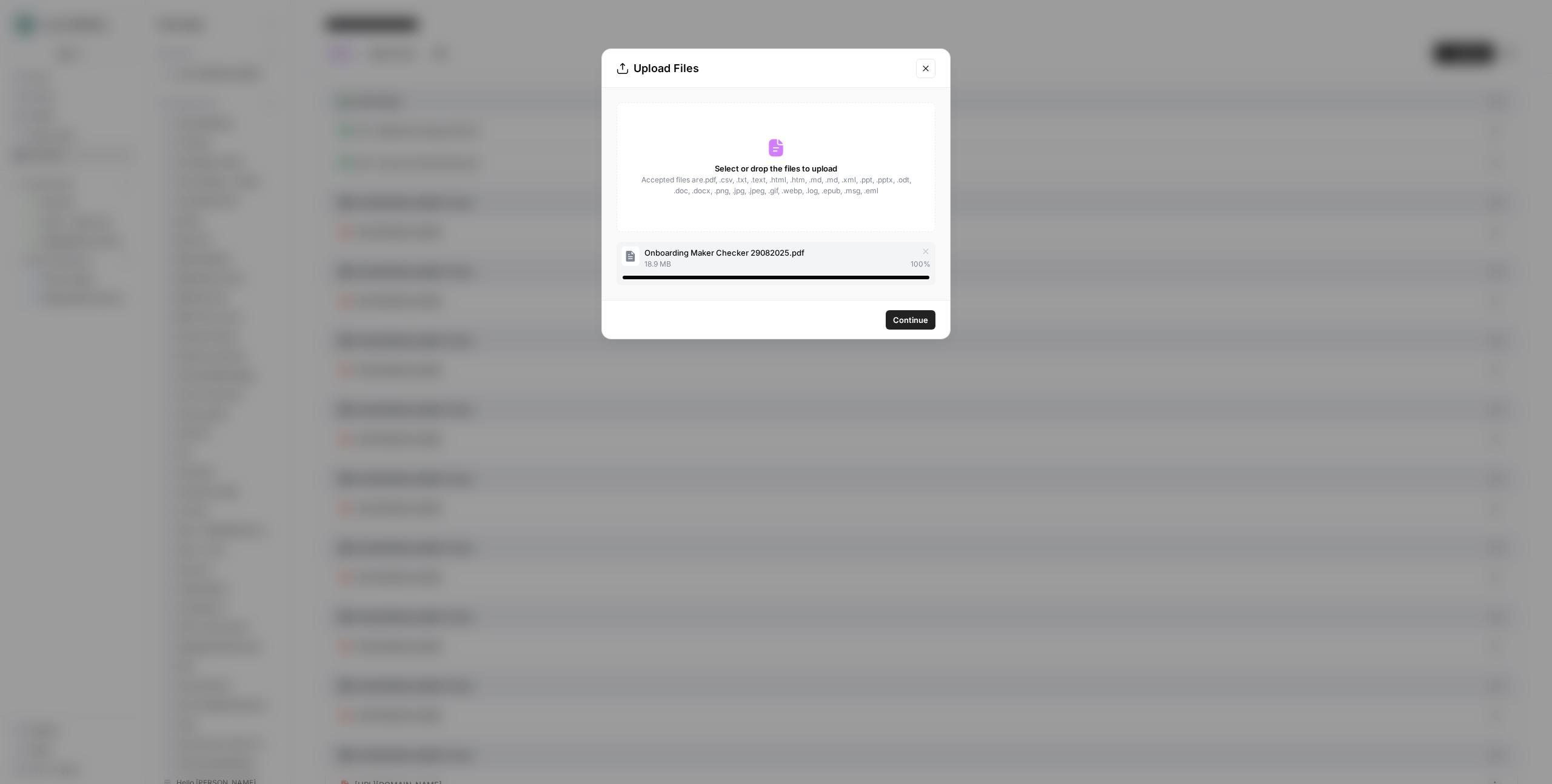
click at [927, 322] on span "Continue" at bounding box center [911, 319] width 35 height 12
